Goal: Find specific page/section: Find specific page/section

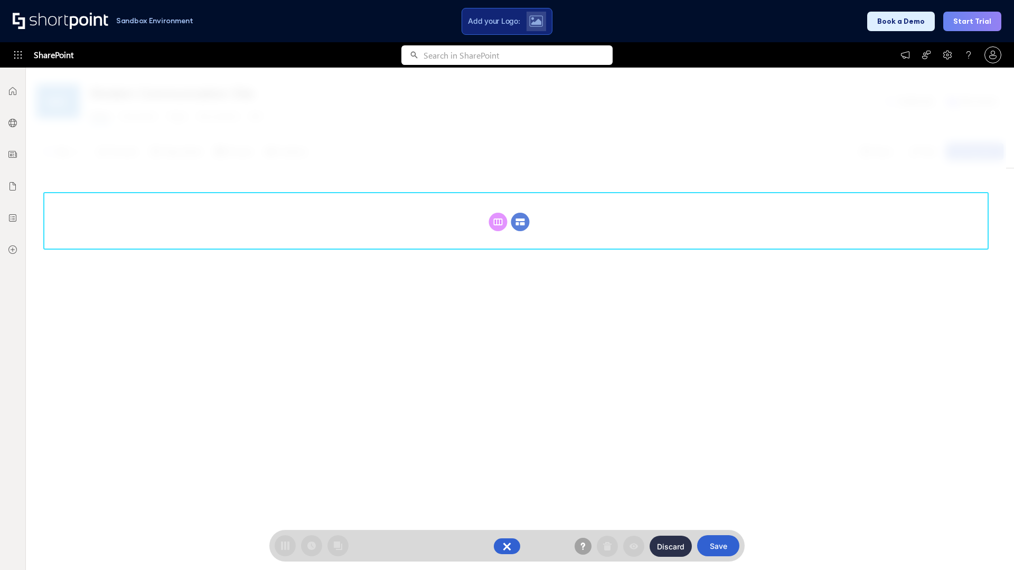
scroll to position [145, 0]
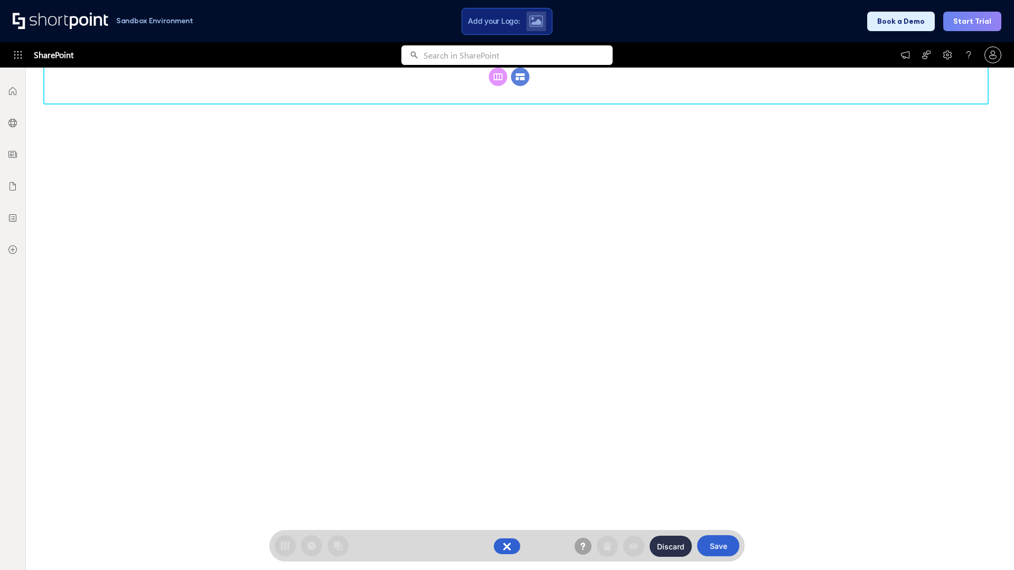
click at [520, 77] on circle at bounding box center [520, 77] width 18 height 18
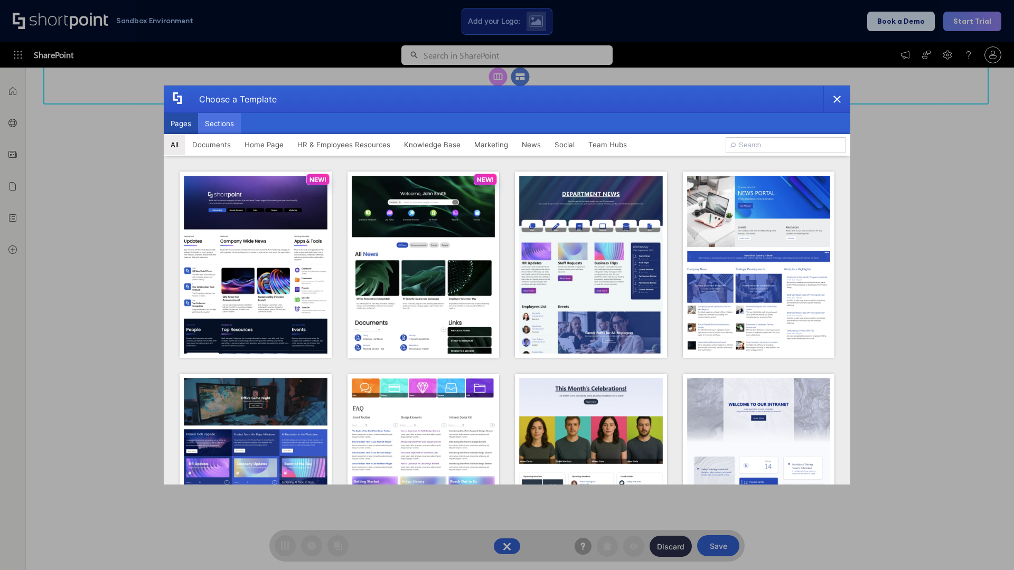
click at [219, 124] on button "Sections" at bounding box center [219, 123] width 43 height 21
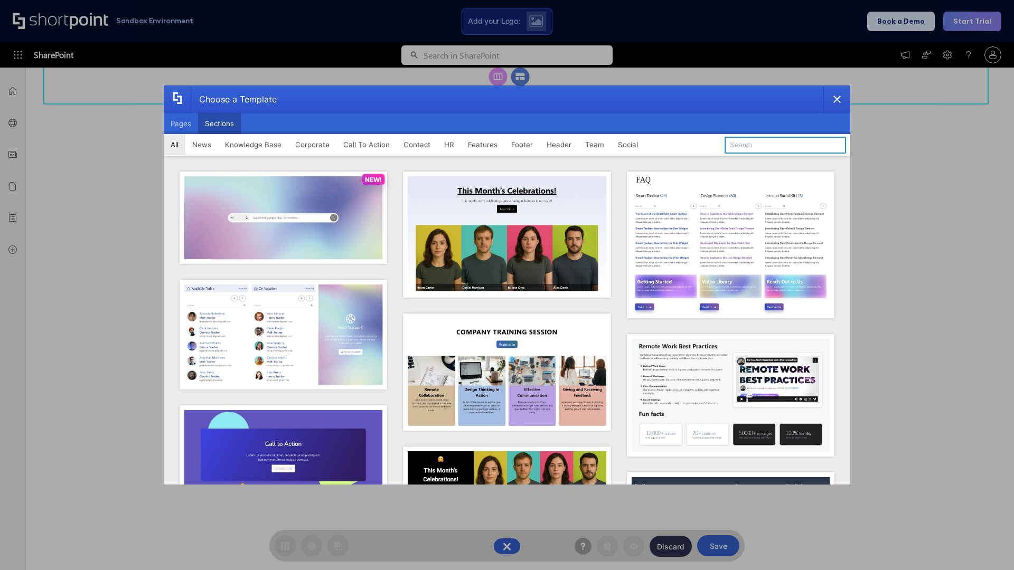
type input "CTA"
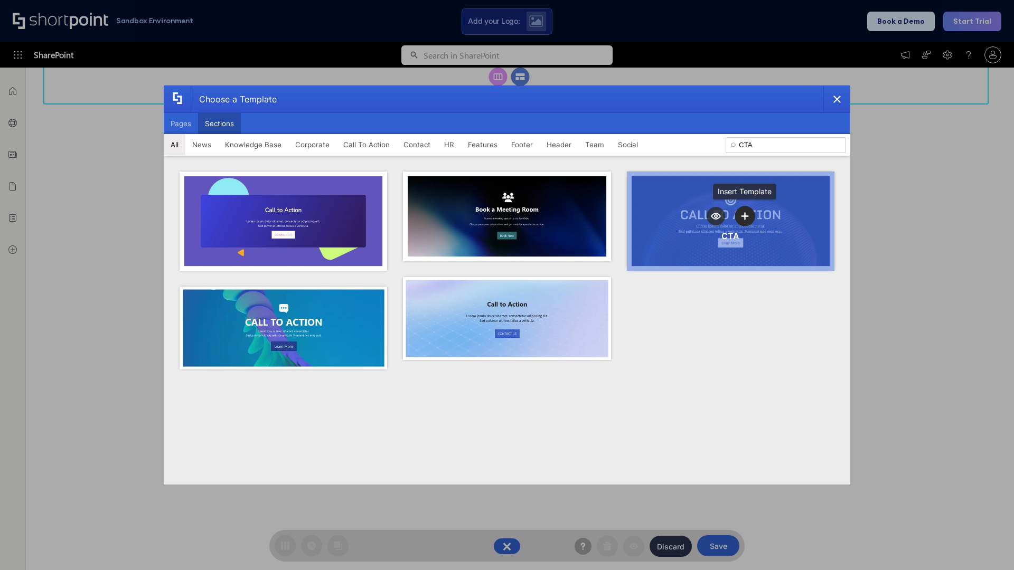
click at [744, 216] on icon "template selector" at bounding box center [744, 215] width 7 height 7
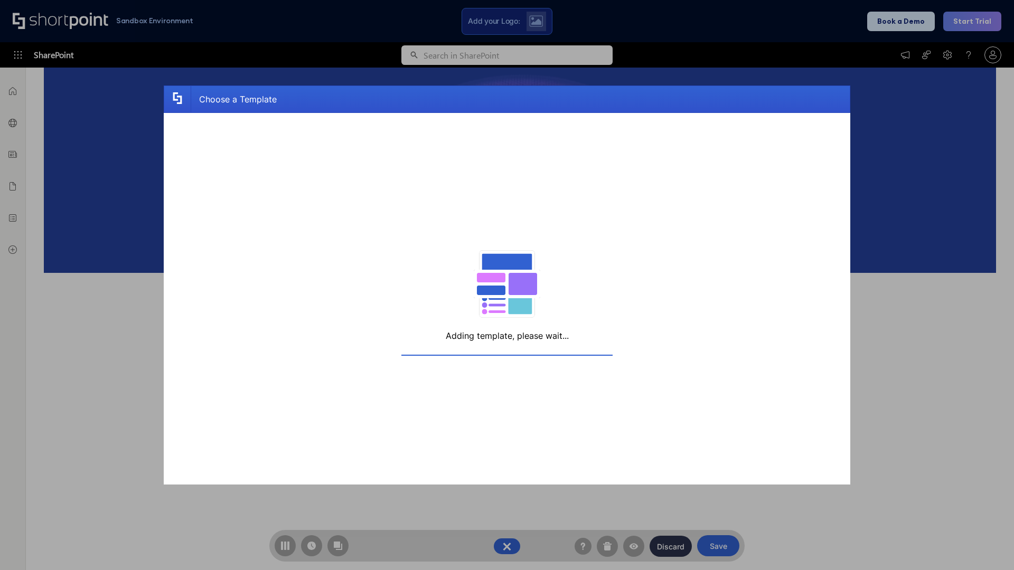
scroll to position [168, 0]
